Goal: Book appointment/travel/reservation

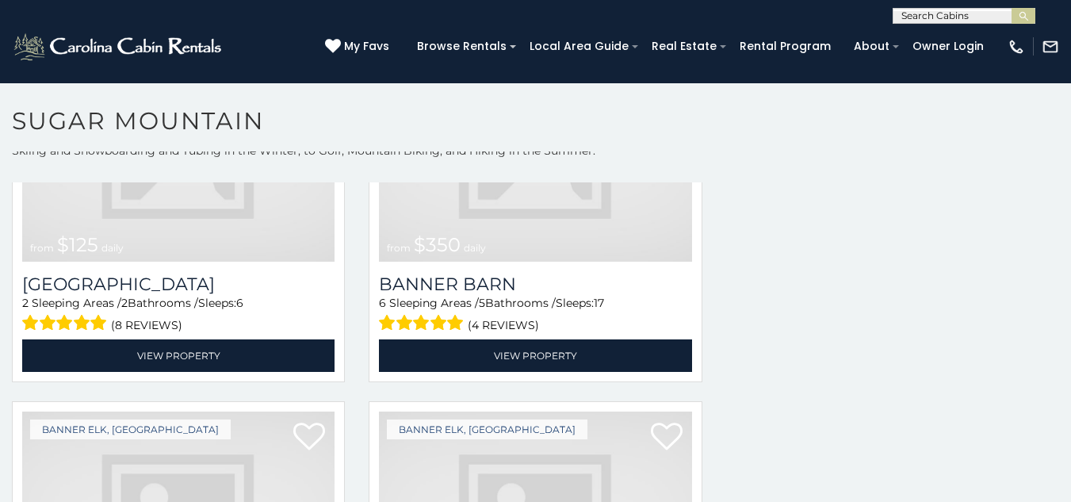
scroll to position [3796, 0]
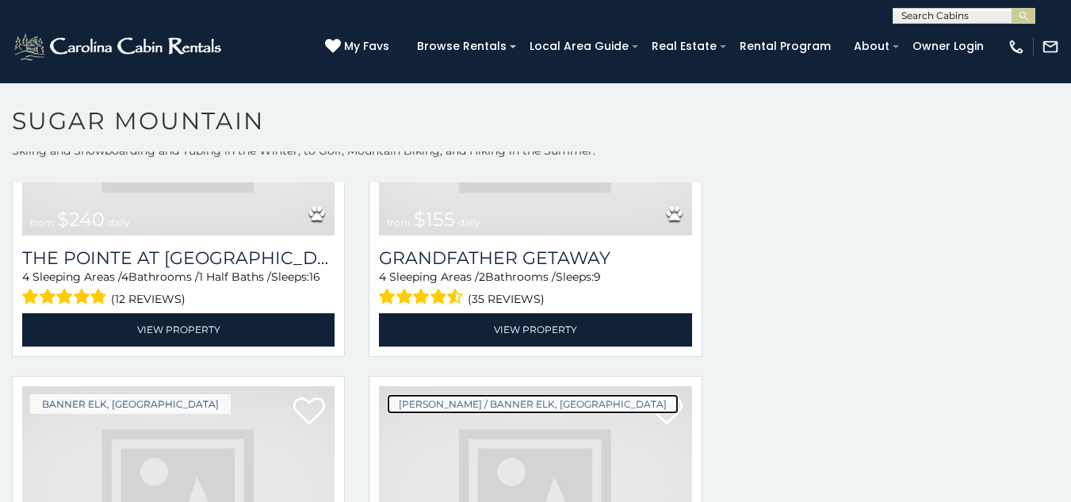
click at [487, 394] on link "[PERSON_NAME] / Banner Elk, [GEOGRAPHIC_DATA]" at bounding box center [533, 404] width 292 height 20
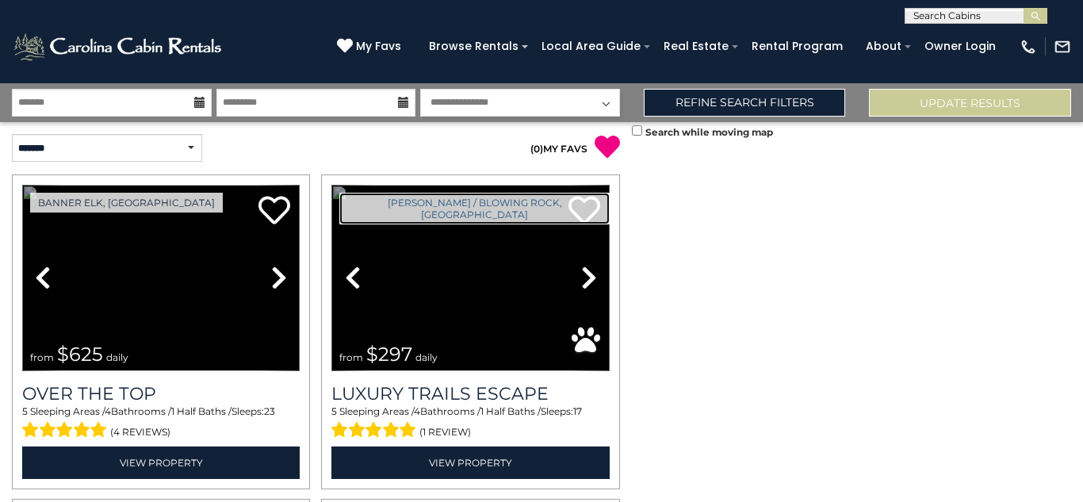
click at [343, 201] on link "[PERSON_NAME] / Blowing Rock, [GEOGRAPHIC_DATA]" at bounding box center [474, 209] width 270 height 32
